Goal: Navigation & Orientation: Find specific page/section

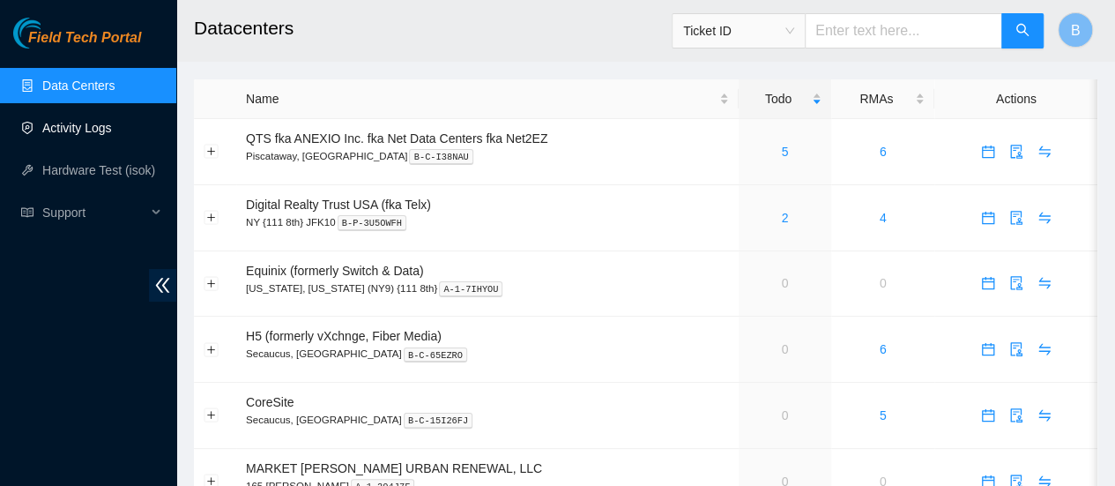
click at [90, 133] on link "Activity Logs" at bounding box center [77, 128] width 70 height 14
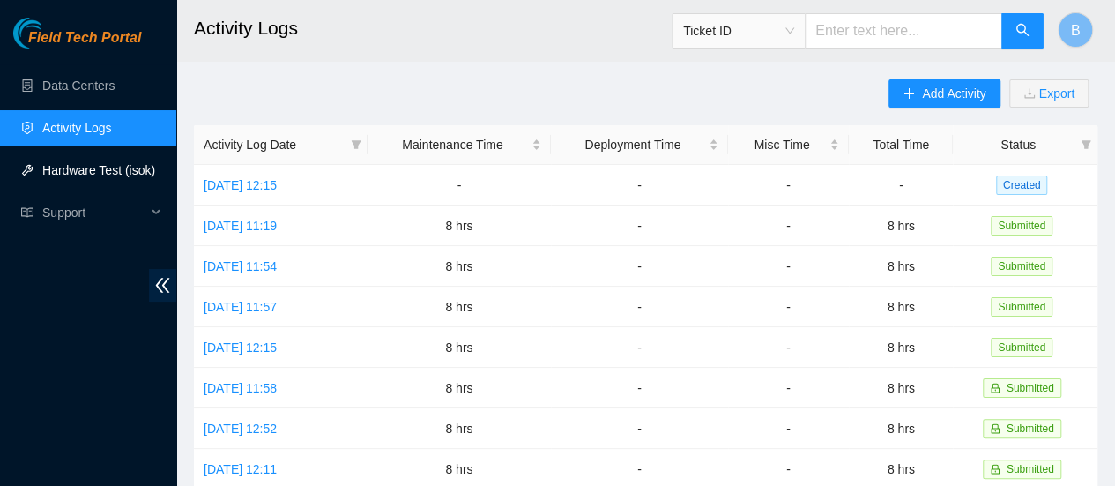
click at [92, 166] on link "Hardware Test (isok)" at bounding box center [98, 170] width 113 height 14
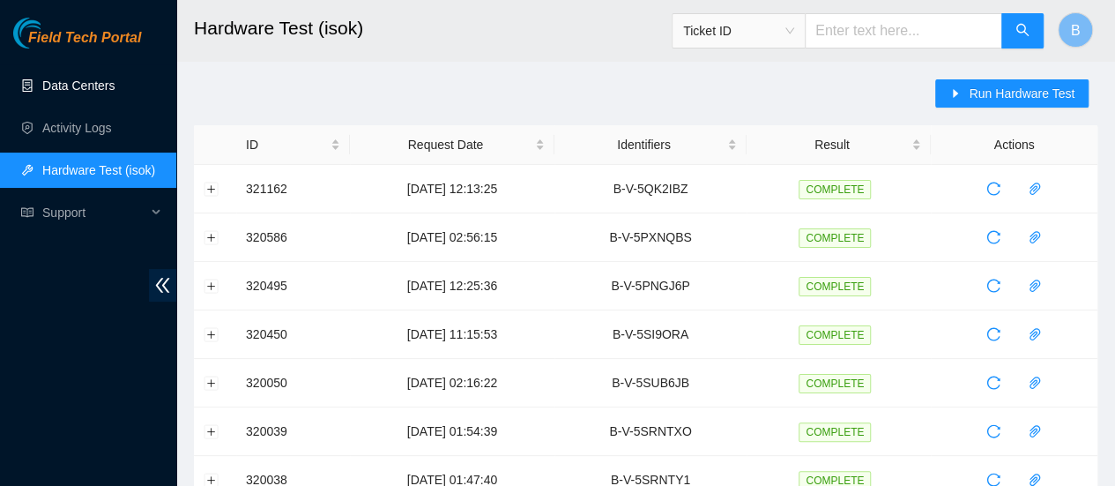
click at [72, 84] on link "Data Centers" at bounding box center [78, 85] width 72 height 14
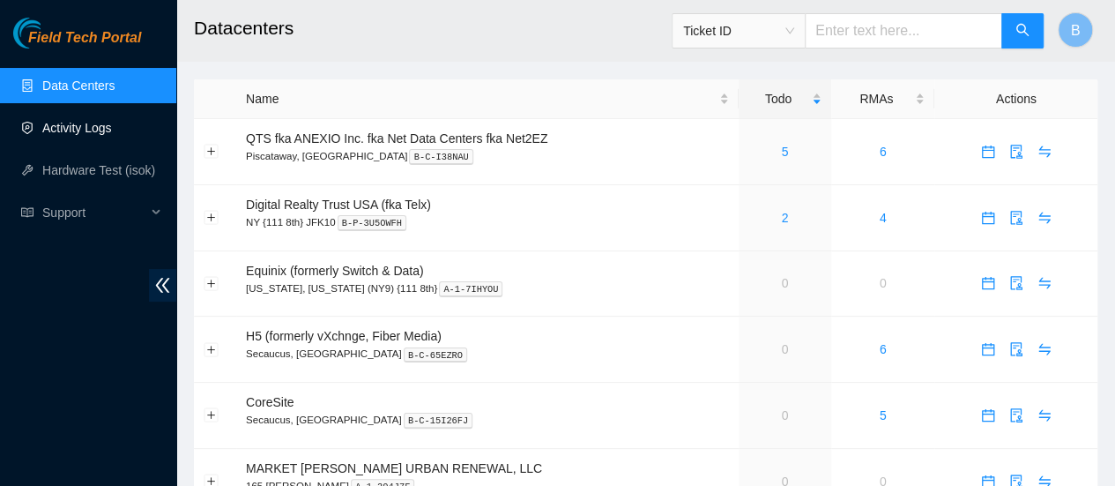
click at [88, 135] on link "Activity Logs" at bounding box center [77, 128] width 70 height 14
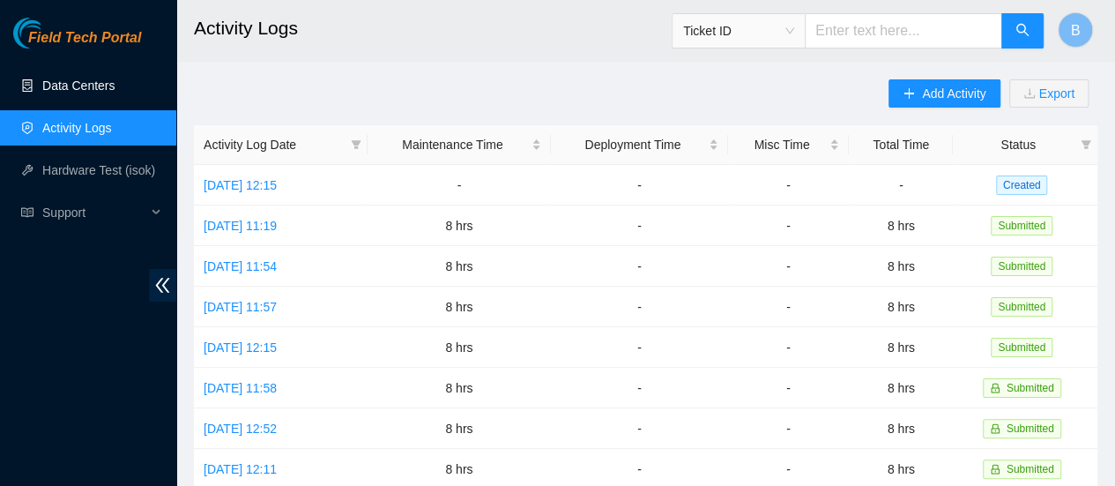
click at [65, 78] on link "Data Centers" at bounding box center [78, 85] width 72 height 14
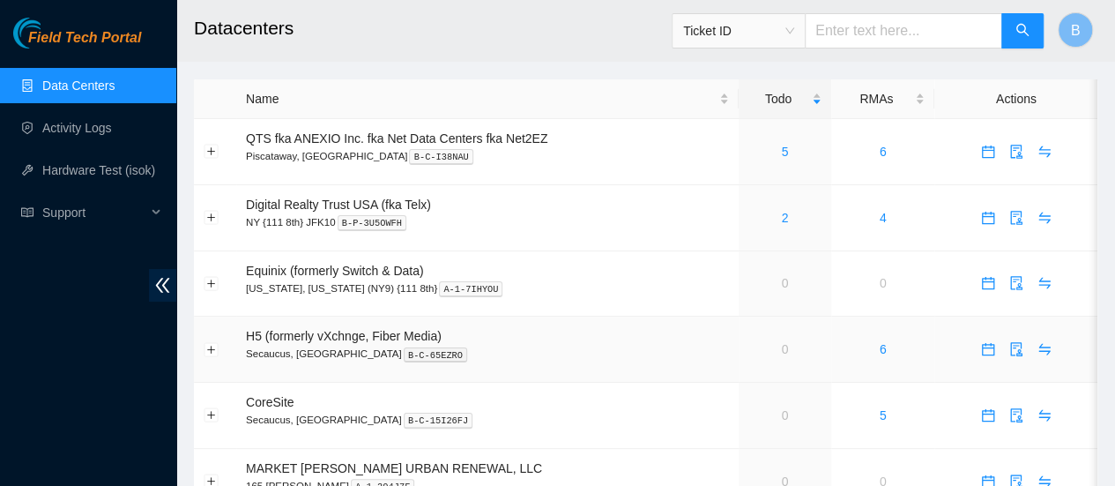
scroll to position [4, 0]
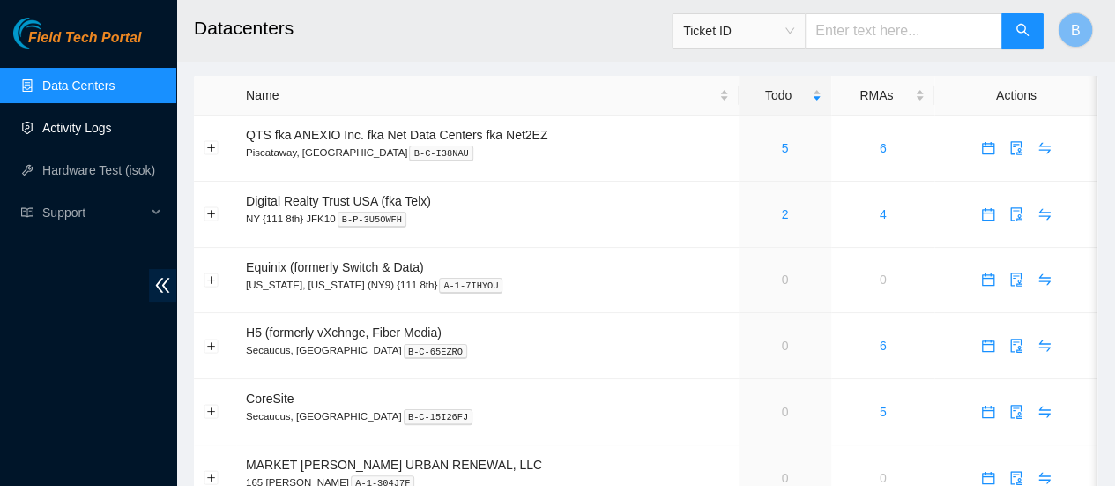
click at [64, 128] on link "Activity Logs" at bounding box center [77, 128] width 70 height 14
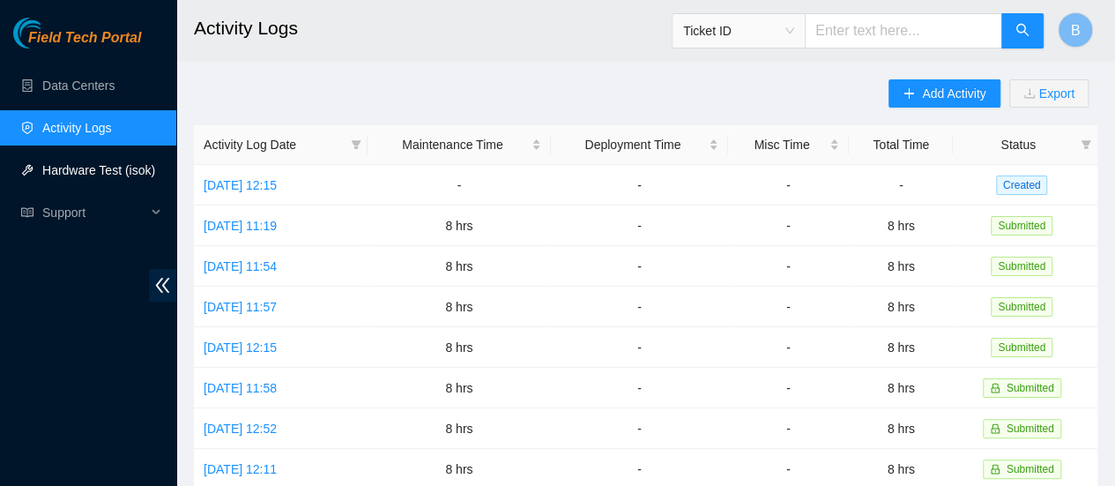
click at [111, 163] on link "Hardware Test (isok)" at bounding box center [98, 170] width 113 height 14
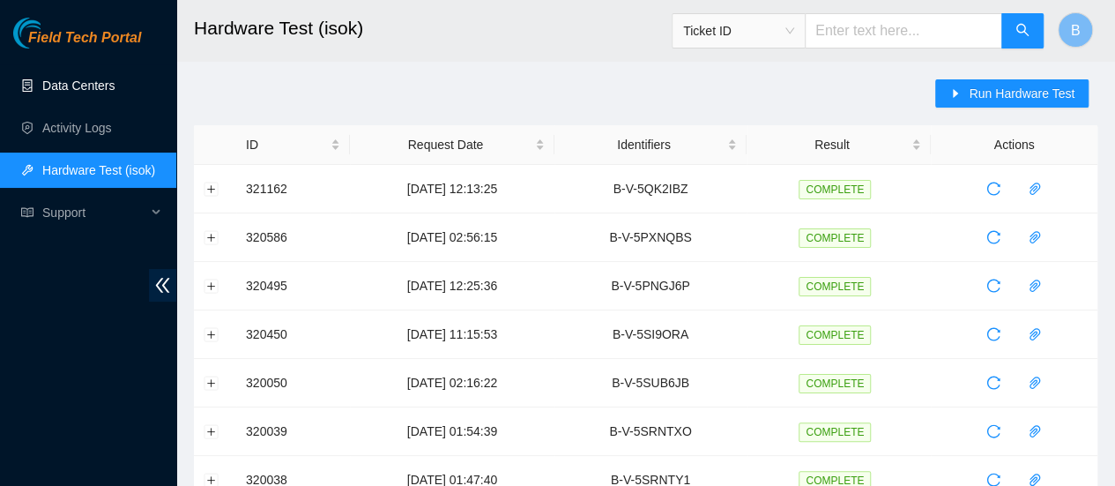
click at [96, 86] on link "Data Centers" at bounding box center [78, 85] width 72 height 14
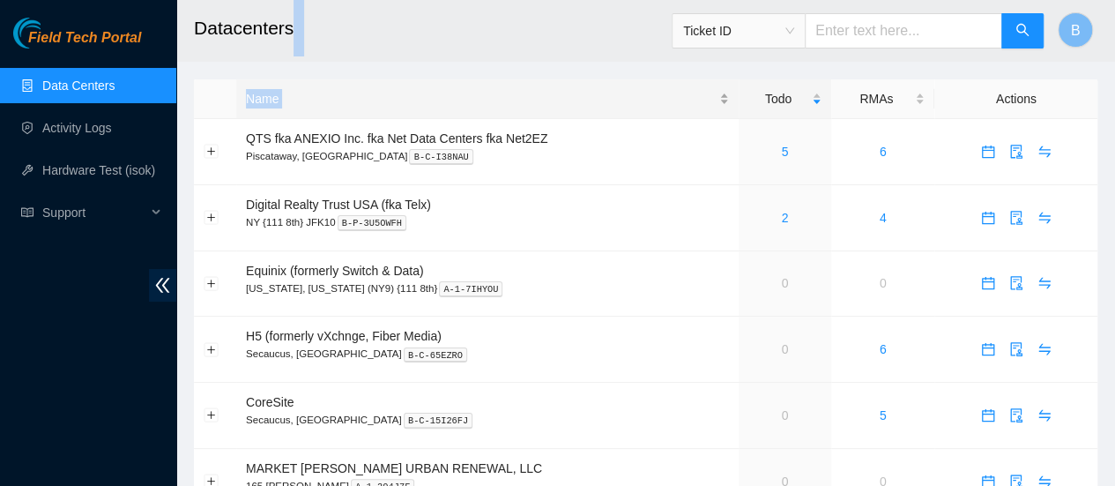
drag, startPoint x: 295, startPoint y: 19, endPoint x: 285, endPoint y: 102, distance: 84.4
click at [285, 102] on main "Datacenters Ticket ID B Name Todo RMAs Actions QTS fka ANEXIO Inc. fka Net Data…" at bounding box center [645, 365] width 939 height 730
